Goal: Task Accomplishment & Management: Manage account settings

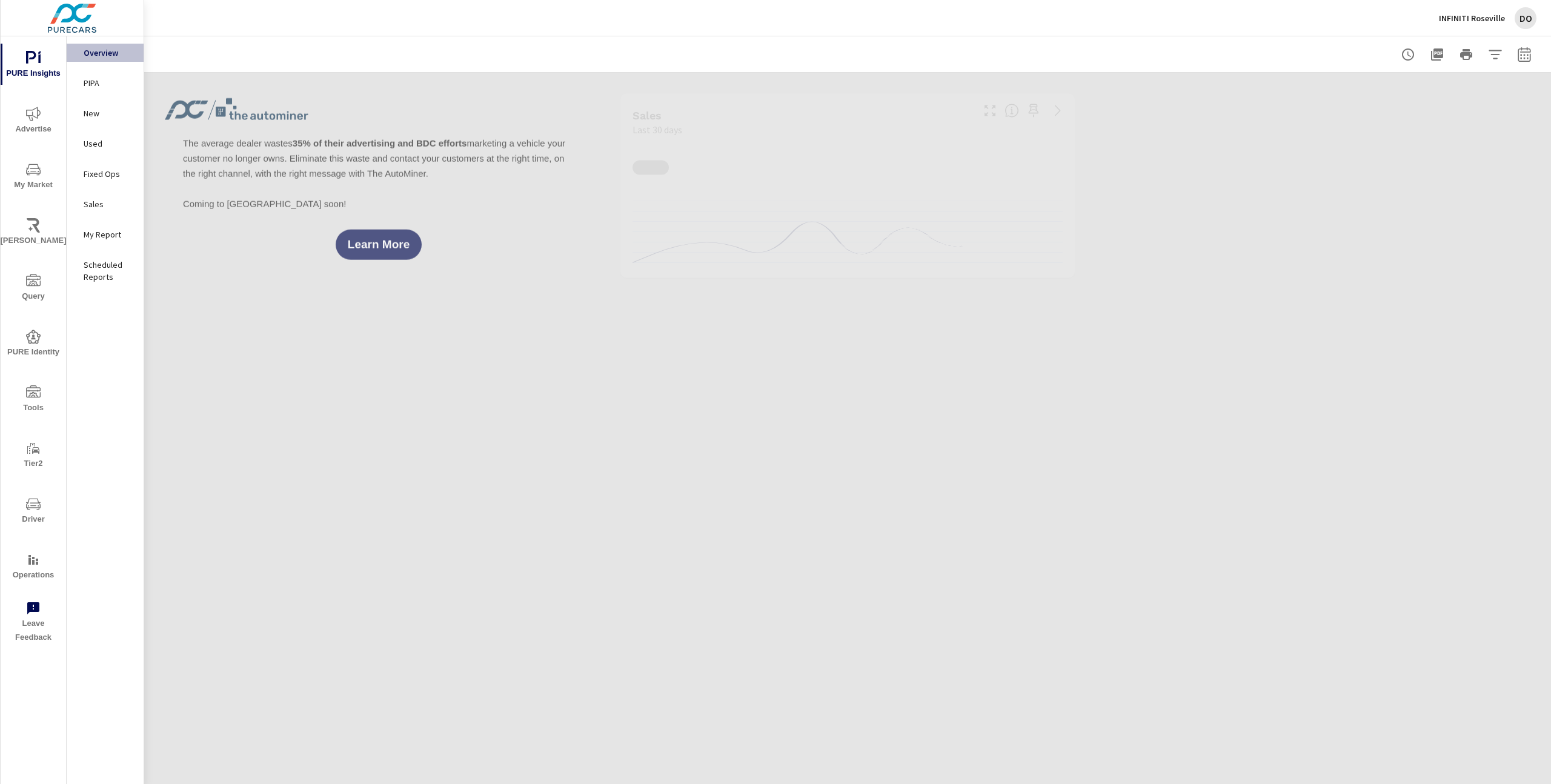
click at [34, 611] on icon "nav menu" at bounding box center [33, 608] width 12 height 12
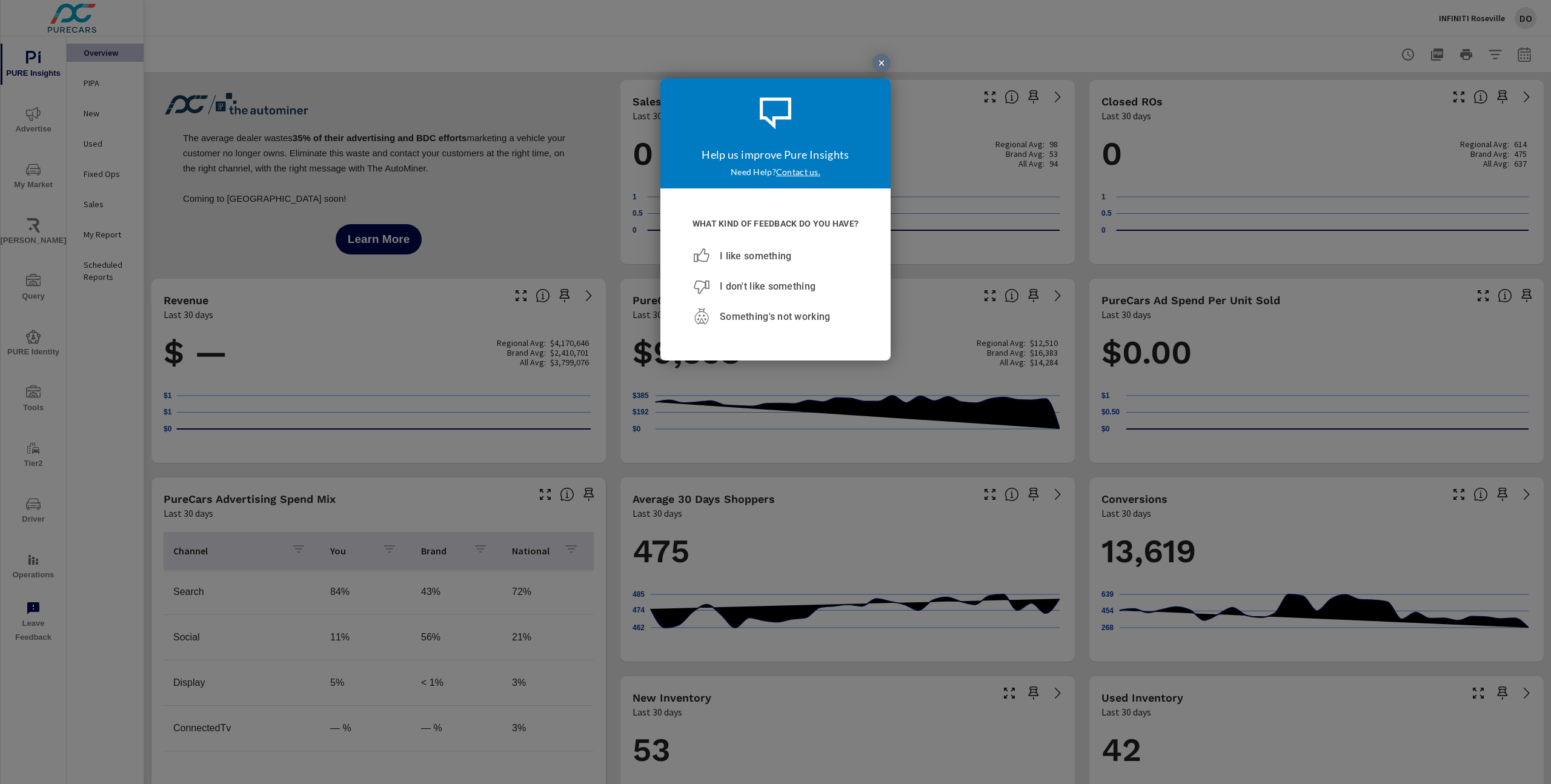
click at [879, 64] on div at bounding box center [881, 62] width 18 height 18
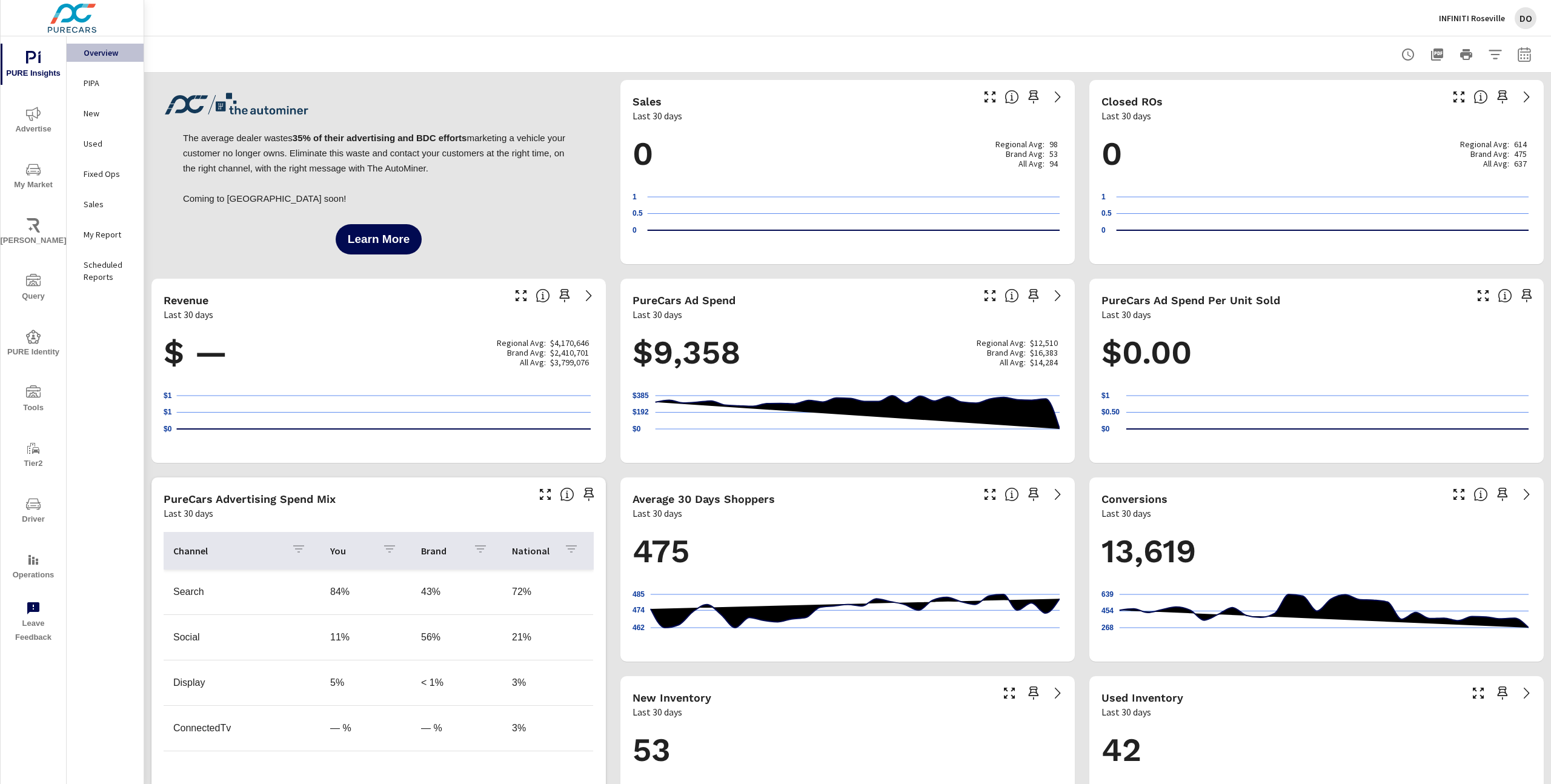
click at [35, 608] on icon "nav menu" at bounding box center [33, 608] width 12 height 12
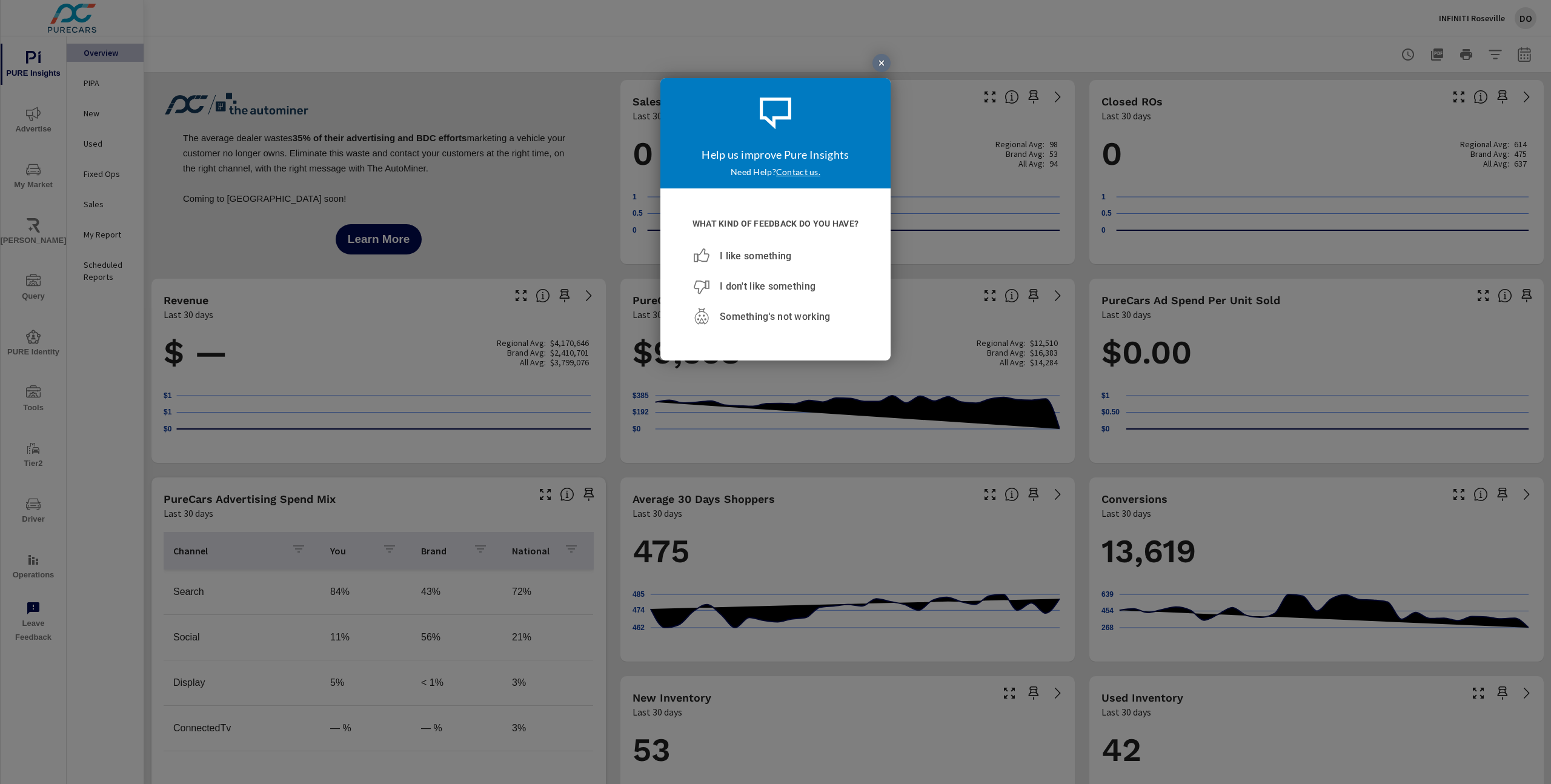
click at [887, 65] on div at bounding box center [881, 62] width 18 height 18
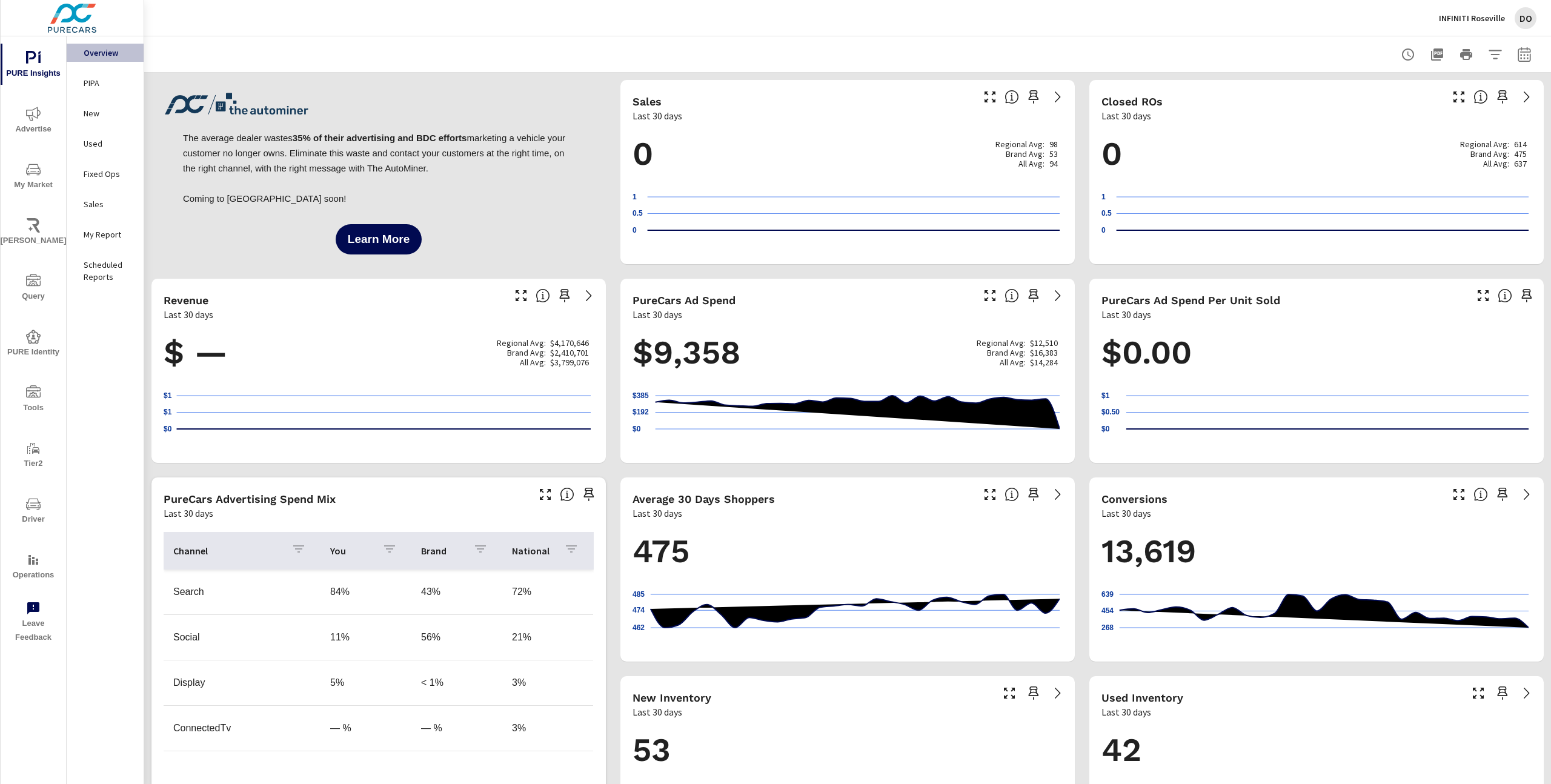
click at [30, 615] on icon "nav menu" at bounding box center [33, 608] width 14 height 14
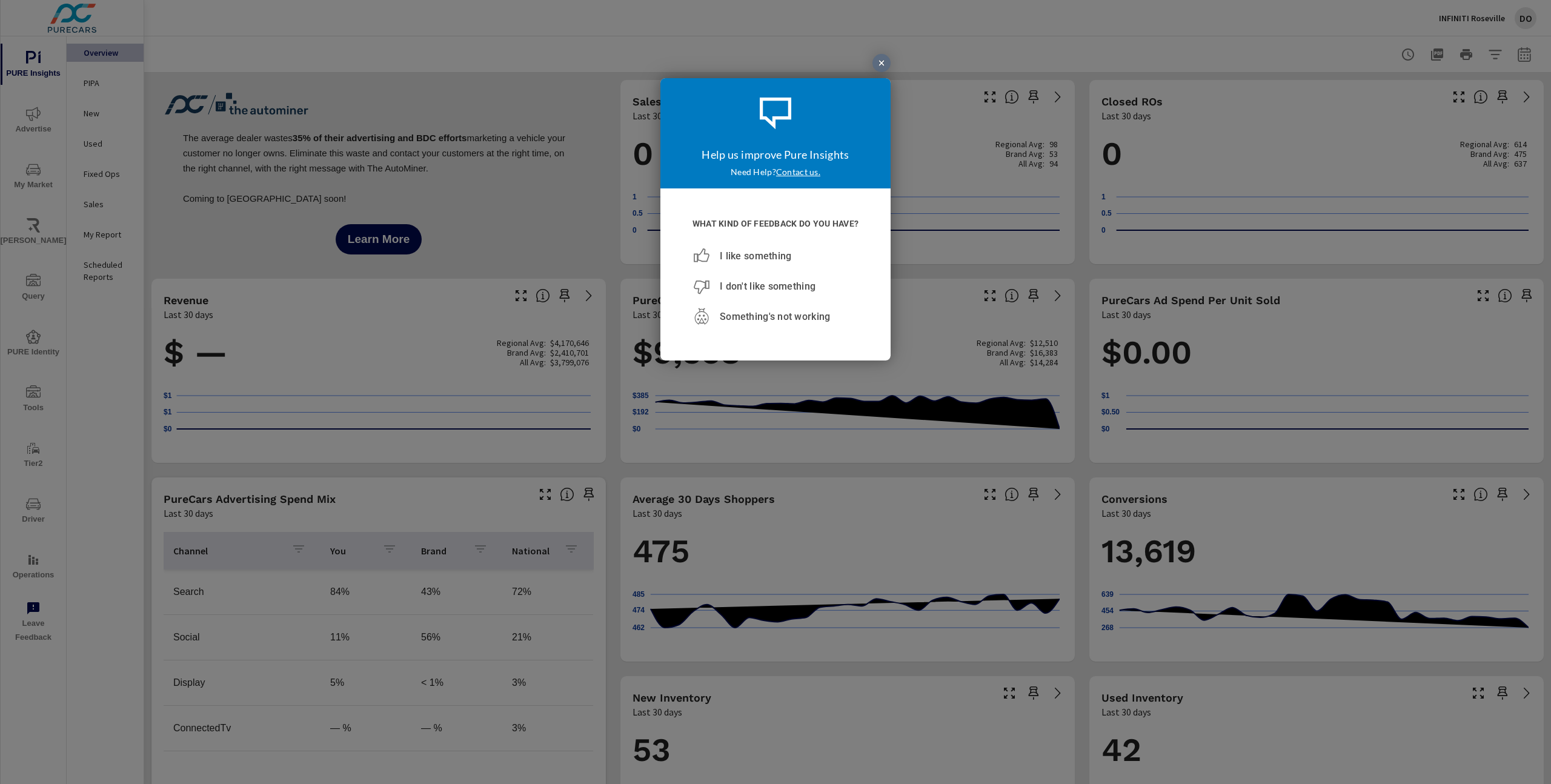
click at [887, 60] on div at bounding box center [881, 62] width 18 height 18
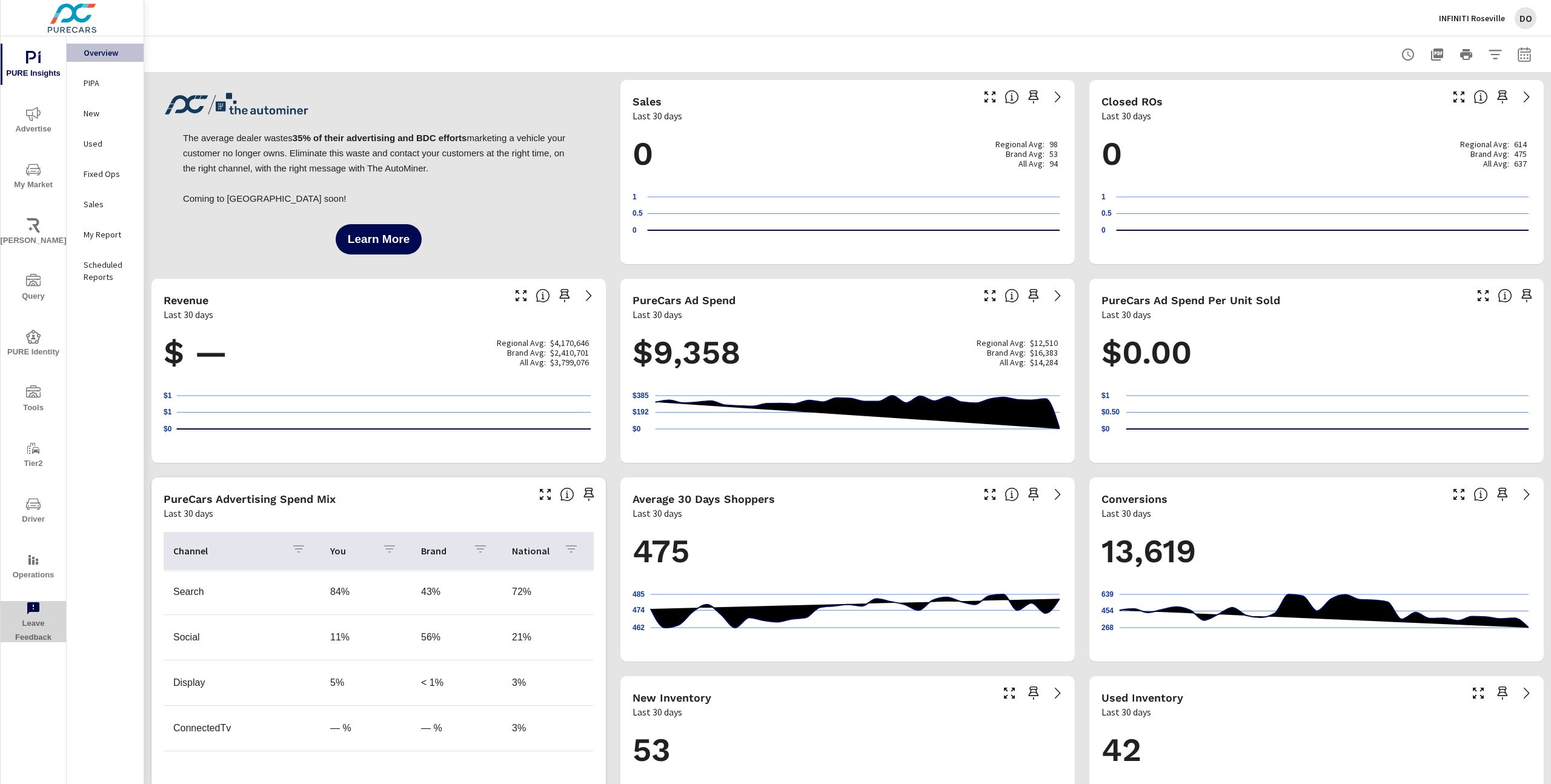
click at [36, 616] on span "Leave Feedback" at bounding box center [33, 622] width 58 height 43
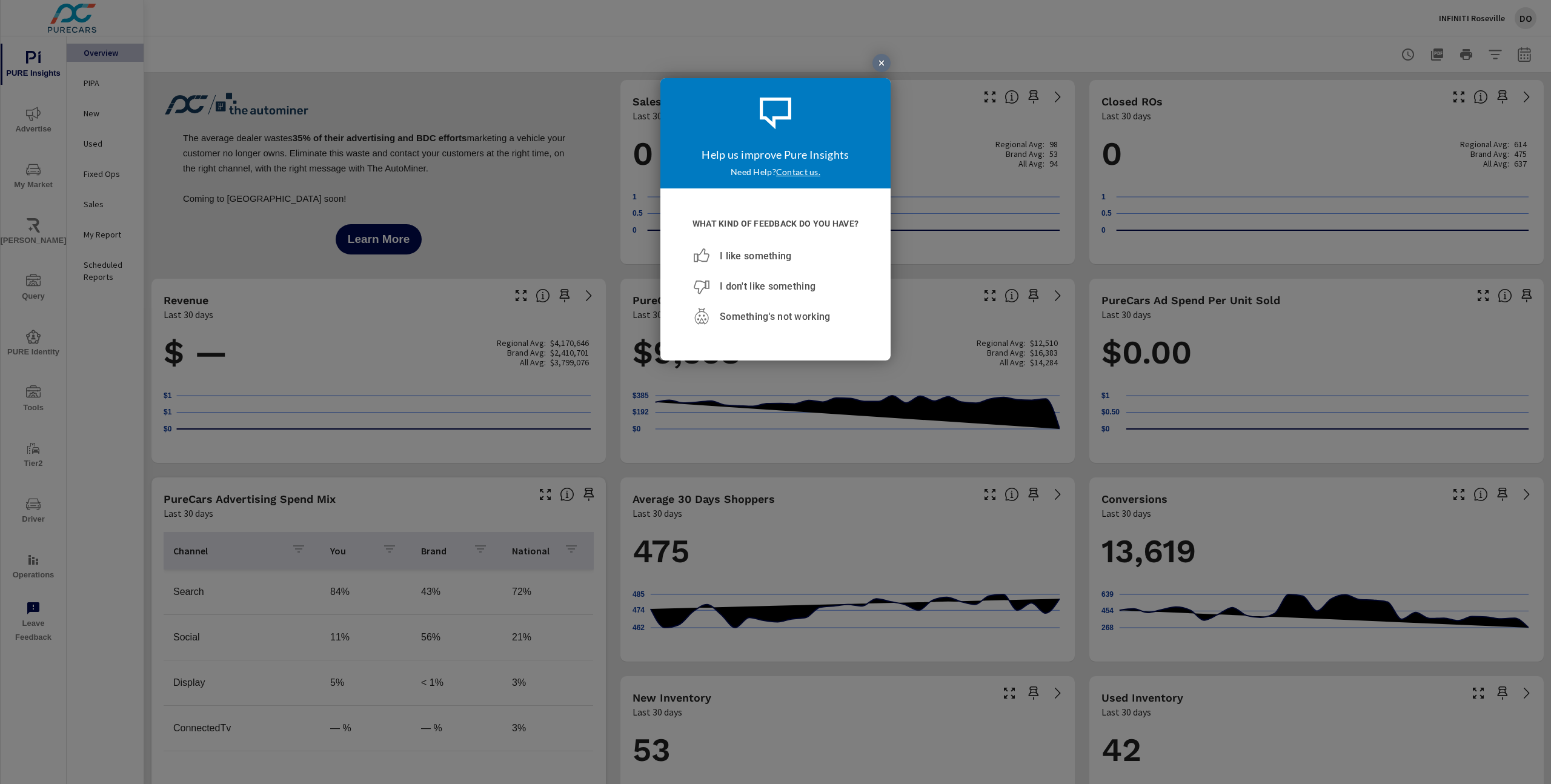
click at [885, 64] on div at bounding box center [881, 62] width 18 height 18
